Goal: Task Accomplishment & Management: Manage account settings

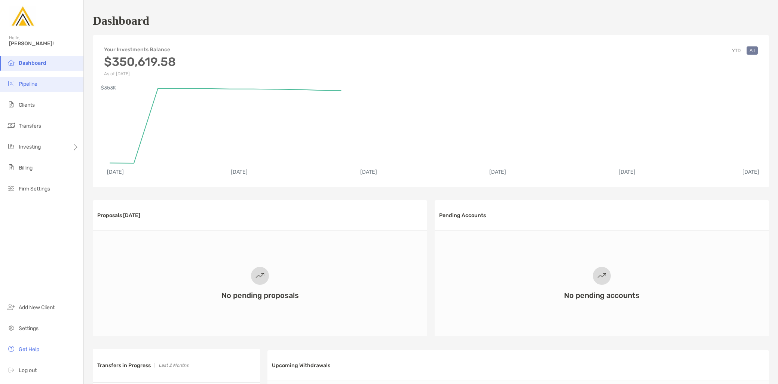
click at [51, 85] on li "Pipeline" at bounding box center [41, 84] width 83 height 15
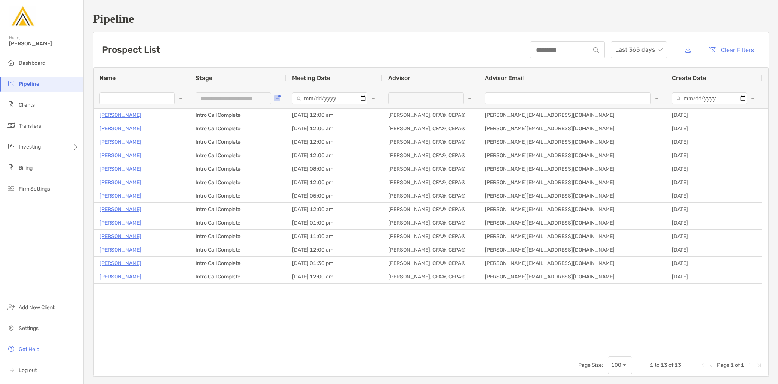
click at [279, 95] on button "Open Filter Menu" at bounding box center [277, 98] width 6 height 6
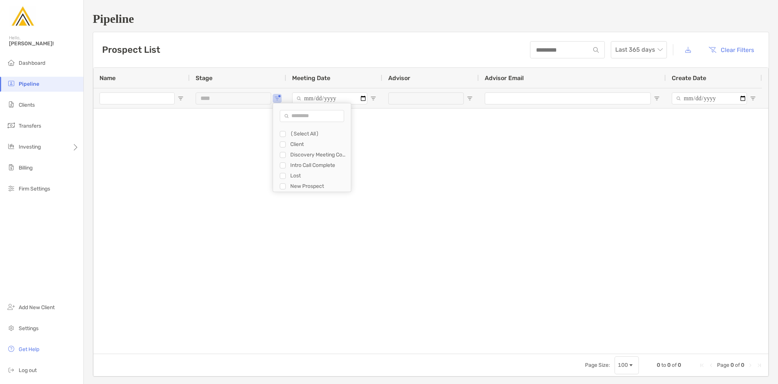
scroll to position [10, 0]
type input "**********"
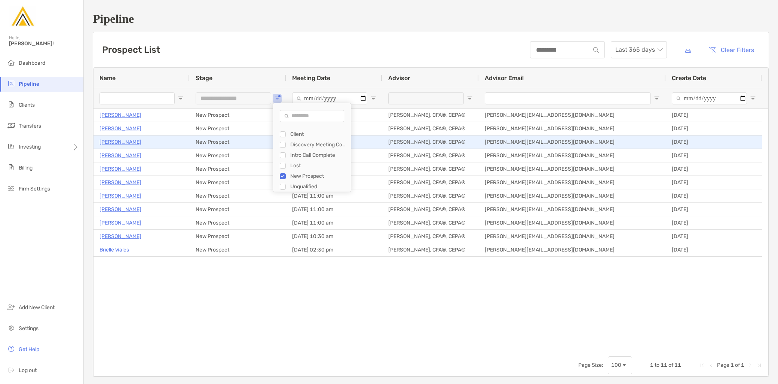
click at [124, 142] on p "[PERSON_NAME]" at bounding box center [120, 141] width 42 height 9
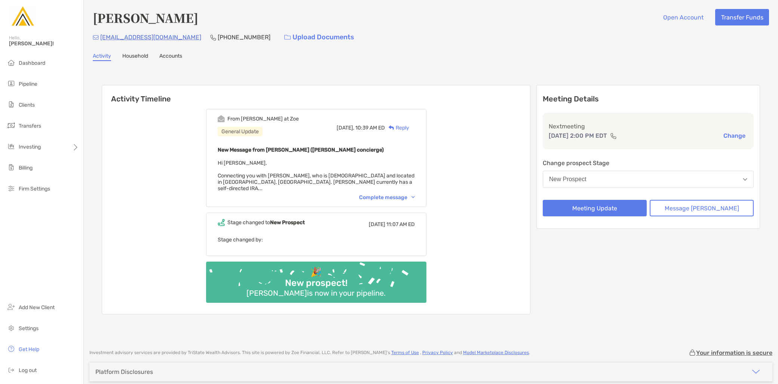
click at [381, 194] on div "Complete message" at bounding box center [387, 197] width 56 height 6
